Goal: Task Accomplishment & Management: Manage account settings

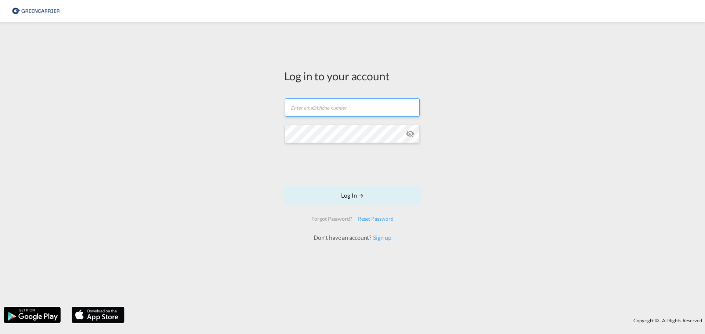
type input "[EMAIL_ADDRESS][DOMAIN_NAME]"
click at [410, 135] on md-icon "icon-eye-off" at bounding box center [410, 134] width 9 height 9
click at [346, 197] on button "Log In" at bounding box center [352, 195] width 137 height 18
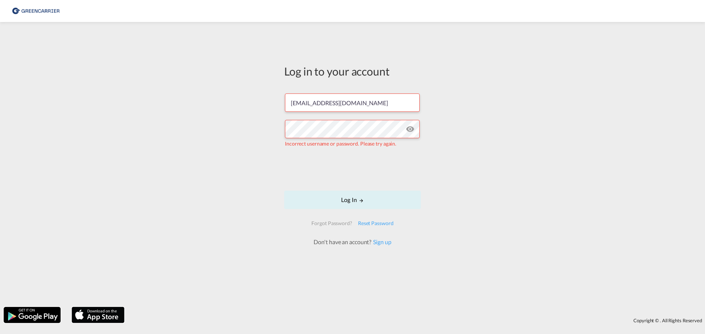
click at [410, 127] on md-icon "icon-eye-off" at bounding box center [410, 129] width 9 height 9
click at [374, 187] on form "[EMAIL_ADDRESS][DOMAIN_NAME] Incorrect username or password. Please try again. …" at bounding box center [352, 166] width 137 height 160
